Goal: Information Seeking & Learning: Learn about a topic

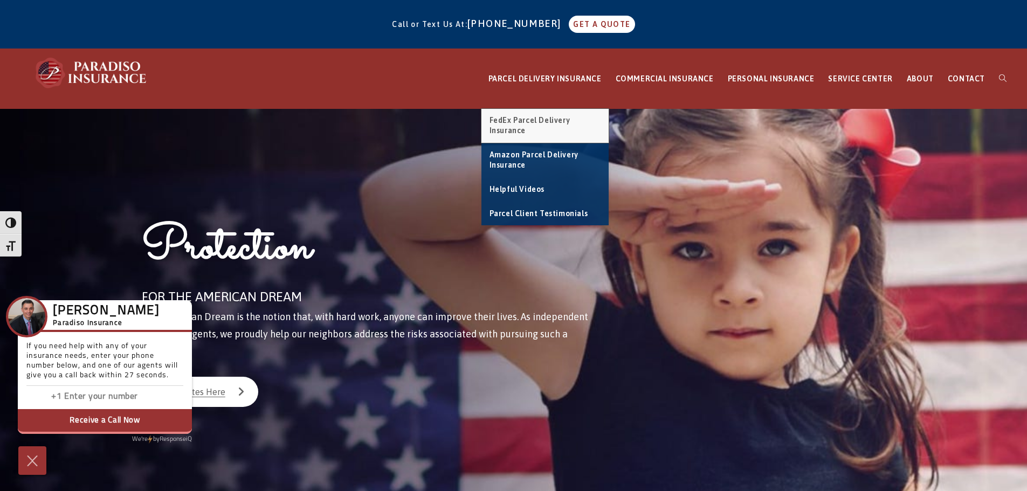
click at [546, 115] on link "FedEx Parcel Delivery Insurance" at bounding box center [544, 126] width 127 height 34
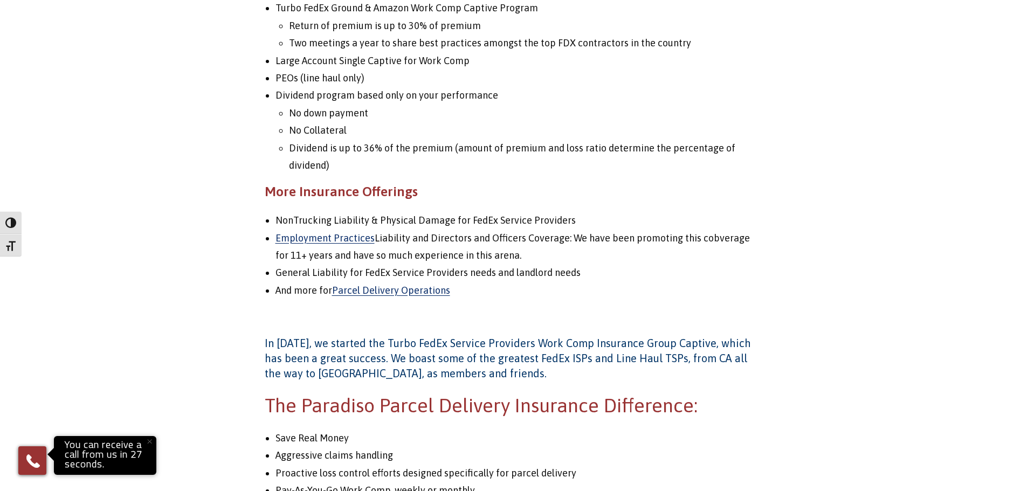
scroll to position [1240, 0]
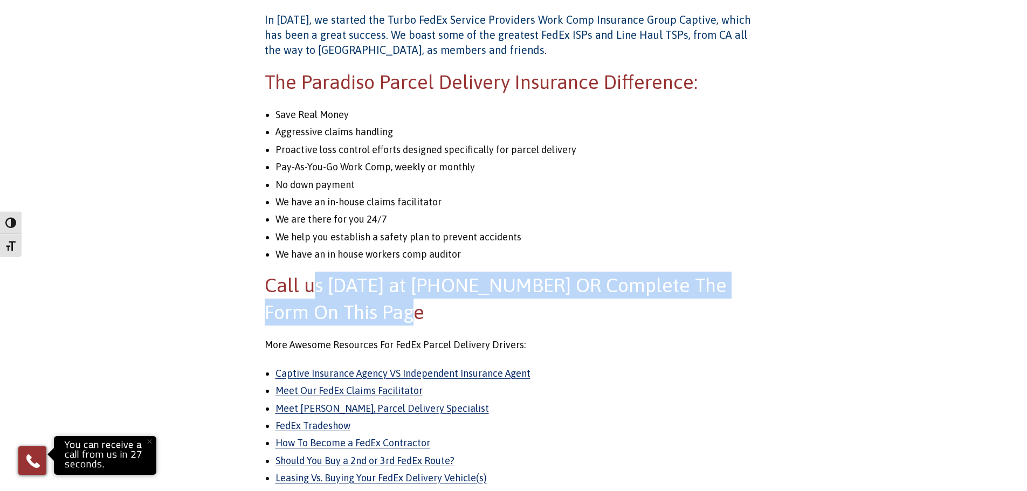
drag, startPoint x: 377, startPoint y: 292, endPoint x: 710, endPoint y: 309, distance: 333.5
click at [710, 309] on h2 "Call us today at (860) 453-0116 OR Complete The Form On This Page" at bounding box center [514, 299] width 498 height 54
click at [574, 314] on h2 "Call us today at (860) 453-0116 OR Complete The Form On This Page" at bounding box center [514, 299] width 498 height 54
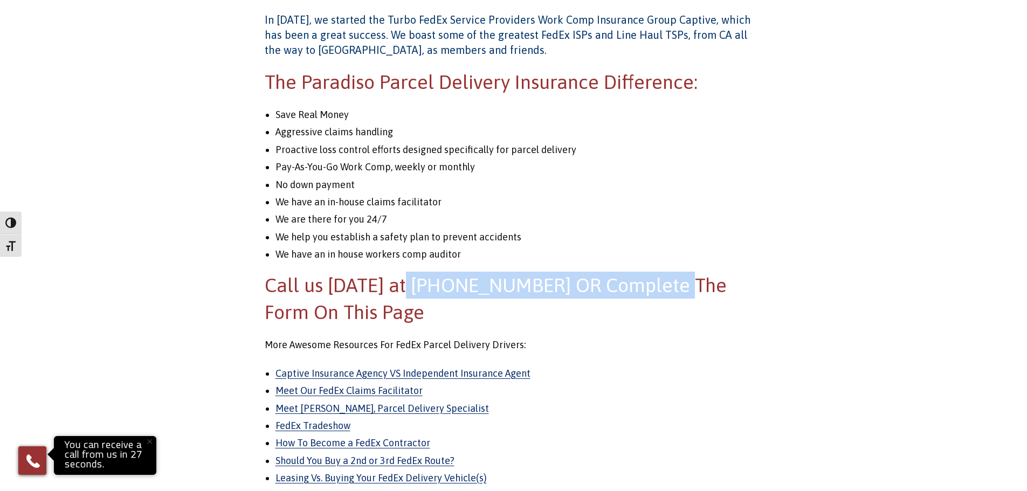
drag, startPoint x: 404, startPoint y: 290, endPoint x: 661, endPoint y: 293, distance: 256.6
click at [661, 293] on span "Call us today at (860) 453-0116 OR Complete The Form On This Page" at bounding box center [496, 299] width 462 height 50
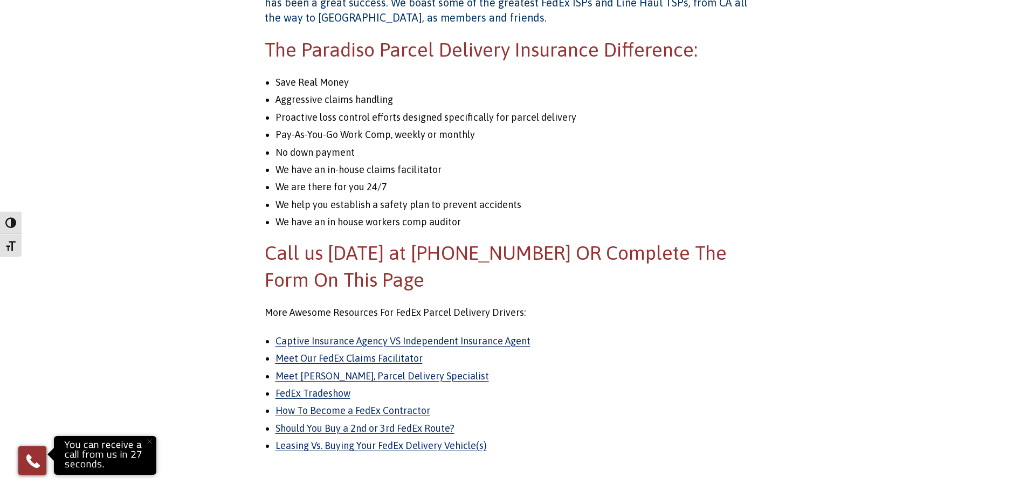
scroll to position [1305, 0]
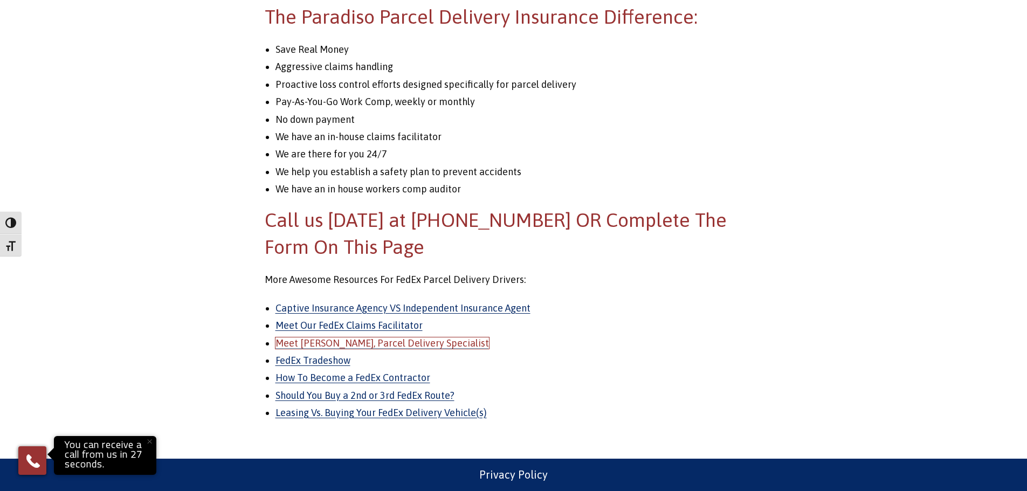
click at [359, 347] on link "Meet Erika, Parcel Delivery Specialist" at bounding box center [381, 342] width 213 height 11
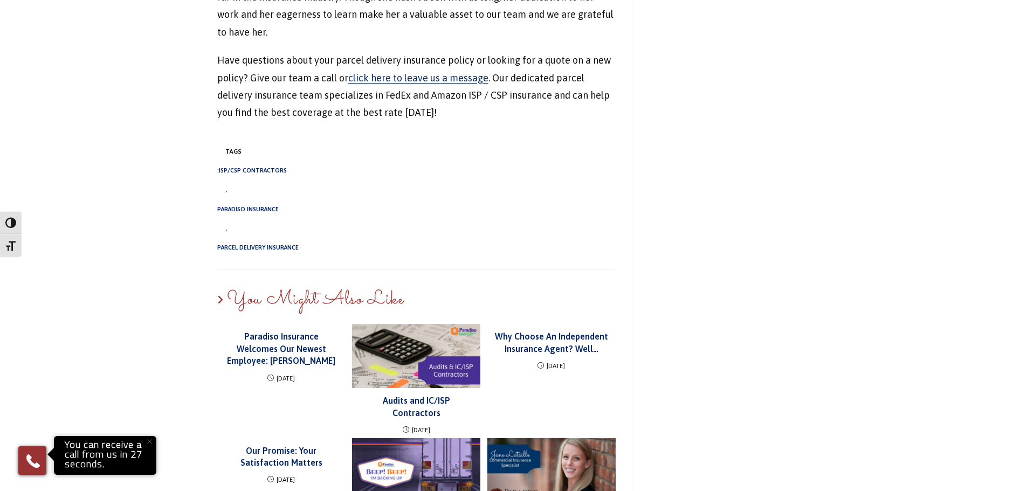
scroll to position [1617, 0]
